Goal: Task Accomplishment & Management: Use online tool/utility

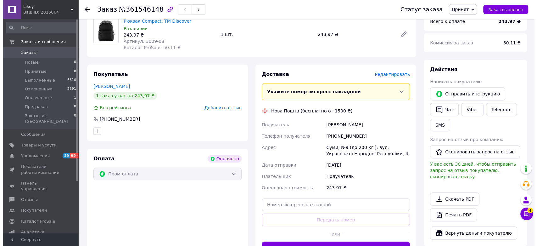
scroll to position [252, 0]
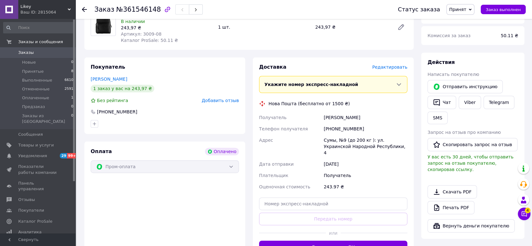
click at [385, 65] on span "Редактировать" at bounding box center [389, 67] width 35 height 5
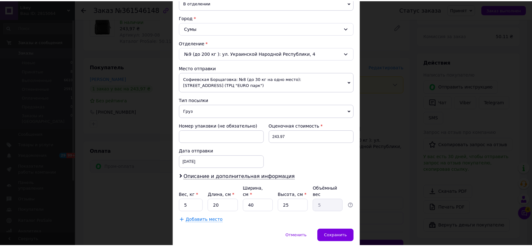
scroll to position [177, 0]
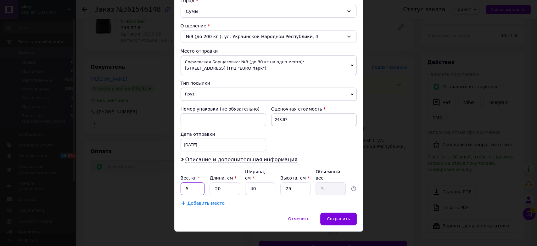
drag, startPoint x: 191, startPoint y: 182, endPoint x: 182, endPoint y: 182, distance: 9.8
click at [182, 182] on input "5" at bounding box center [193, 188] width 24 height 13
type input "1"
click at [226, 182] on input "20" at bounding box center [225, 188] width 30 height 13
drag, startPoint x: 267, startPoint y: 181, endPoint x: 234, endPoint y: 180, distance: 32.4
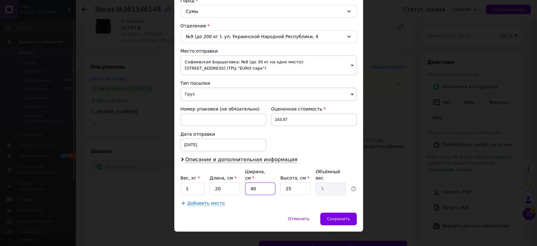
click at [234, 180] on div "Вес, кг * 1 Длина, см * 20 Ширина, см * 40 Высота, см * 25 Объёмный вес 5" at bounding box center [269, 181] width 176 height 26
type input "1"
type input "0.13"
type input "15"
type input "1.88"
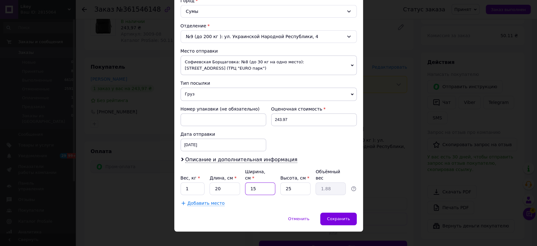
type input "15"
drag, startPoint x: 289, startPoint y: 180, endPoint x: 273, endPoint y: 180, distance: 16.7
click at [273, 180] on div "Вес, кг * 1 Длина, см * 20 Ширина, см * 15 Высота, см * 25 Объёмный вес 1.88" at bounding box center [269, 181] width 176 height 26
type input "1"
type input "0.1"
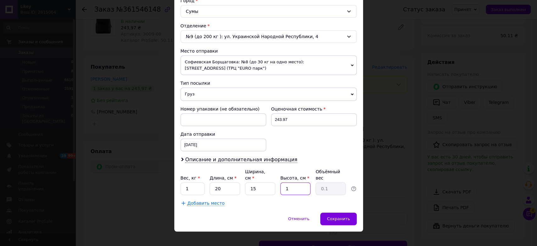
type input "10"
type input "0.75"
type input "10"
click at [332, 216] on span "Сохранить" at bounding box center [338, 218] width 23 height 5
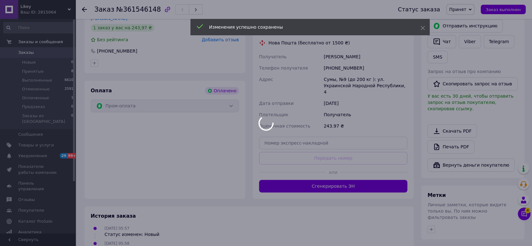
scroll to position [322, 0]
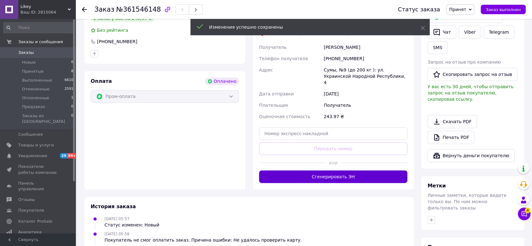
click at [328, 170] on button "Сгенерировать ЭН" at bounding box center [333, 176] width 148 height 13
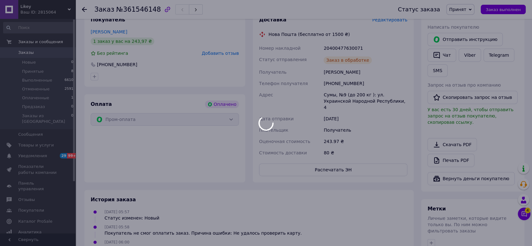
scroll to position [287, 0]
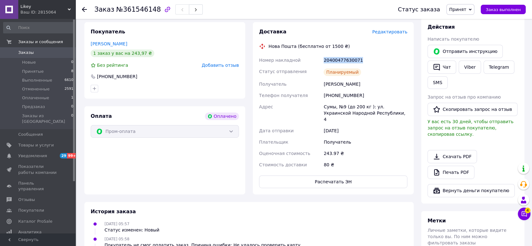
drag, startPoint x: 365, startPoint y: 44, endPoint x: 318, endPoint y: 44, distance: 46.6
click at [318, 54] on div "Номер накладной 20400477630071 Статус отправления Планируемый Получатель [PERSO…" at bounding box center [333, 112] width 151 height 116
drag, startPoint x: 360, startPoint y: 65, endPoint x: 319, endPoint y: 65, distance: 40.6
click at [319, 65] on div "Номер накладной 20400477630071 Статус отправления Планируемый Получатель [PERSO…" at bounding box center [333, 112] width 151 height 116
copy div "Получатель [PERSON_NAME]"
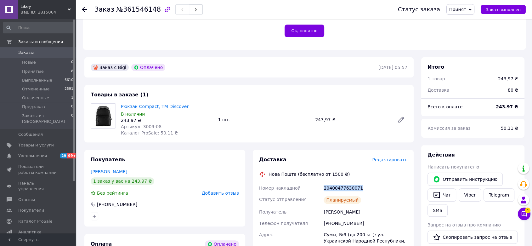
scroll to position [147, 0]
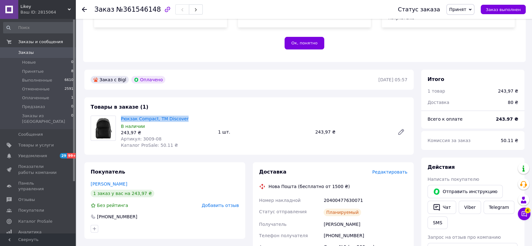
drag, startPoint x: 187, startPoint y: 99, endPoint x: 121, endPoint y: 98, distance: 66.4
click at [121, 114] on div "Рюкзак Compact, TM Discover В наличии 243,97 ₴ Артикул: 3009-08 Каталог ProSale…" at bounding box center [166, 131] width 97 height 35
copy link "Рюкзак Compact, TM Discover"
drag, startPoint x: 361, startPoint y: 206, endPoint x: 321, endPoint y: 207, distance: 40.0
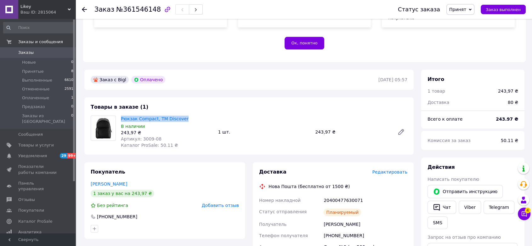
copy div "Получатель [PERSON_NAME]"
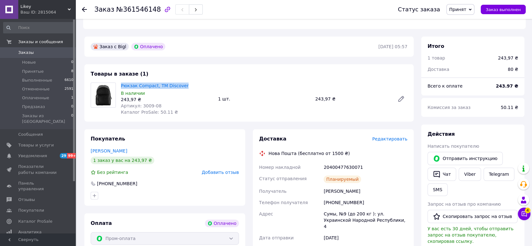
scroll to position [217, 0]
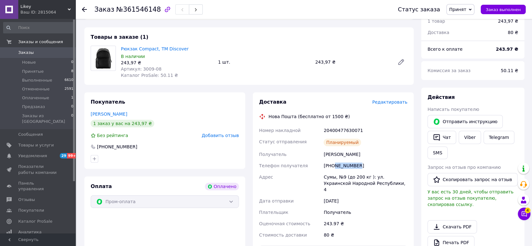
drag, startPoint x: 359, startPoint y: 147, endPoint x: 334, endPoint y: 147, distance: 24.5
click at [334, 160] on div "[PHONE_NUMBER]" at bounding box center [365, 165] width 86 height 11
copy div "660024183"
